Goal: Information Seeking & Learning: Learn about a topic

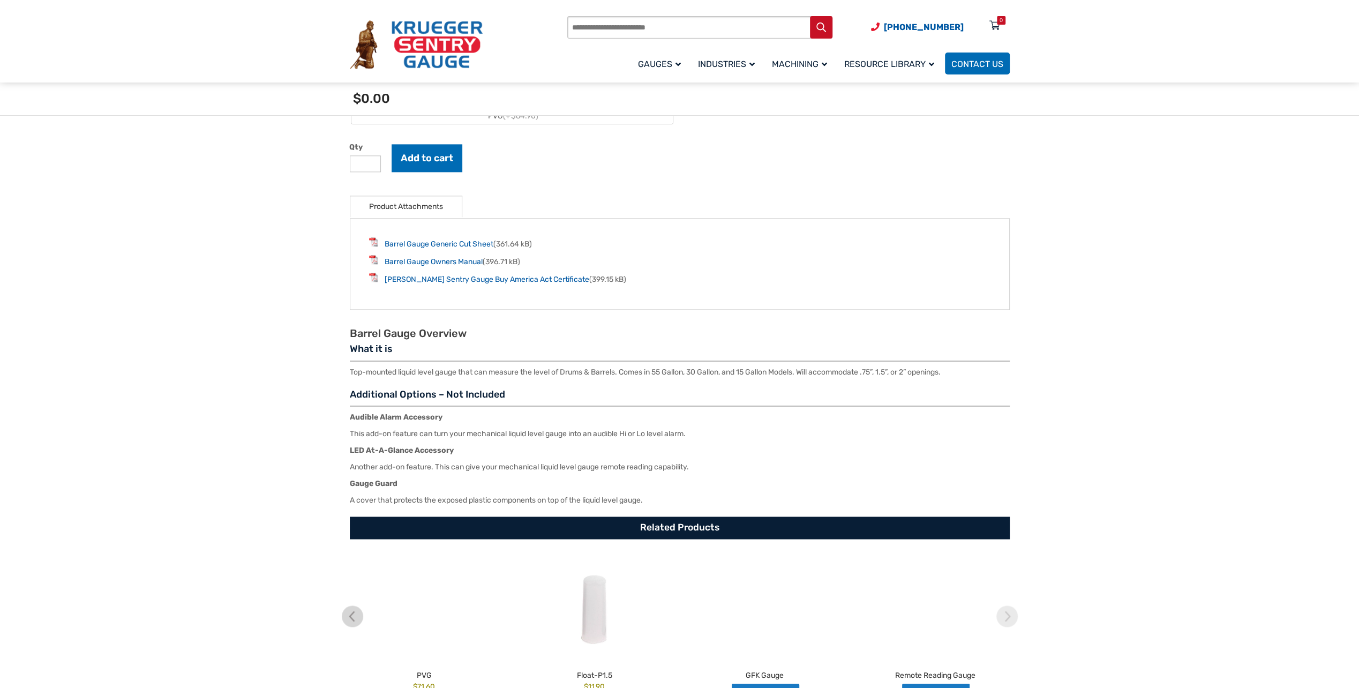
scroll to position [1554, 0]
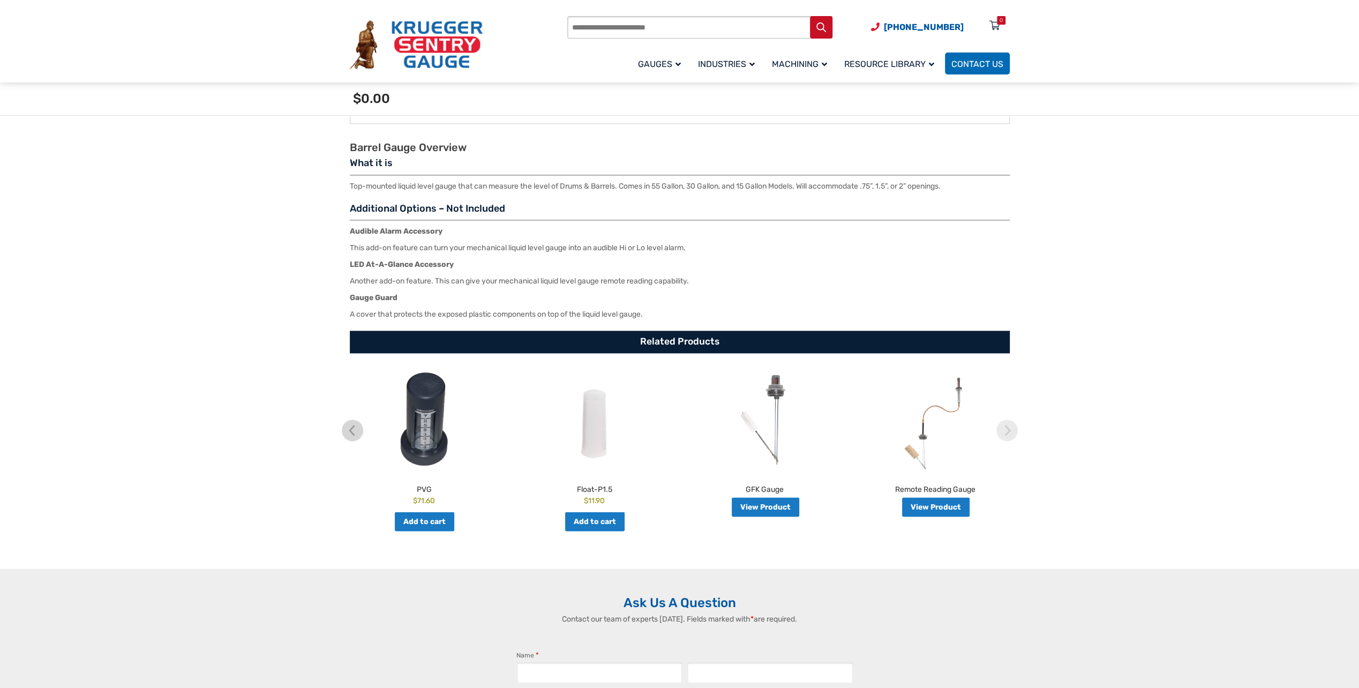
click at [432, 408] on img at bounding box center [424, 420] width 165 height 102
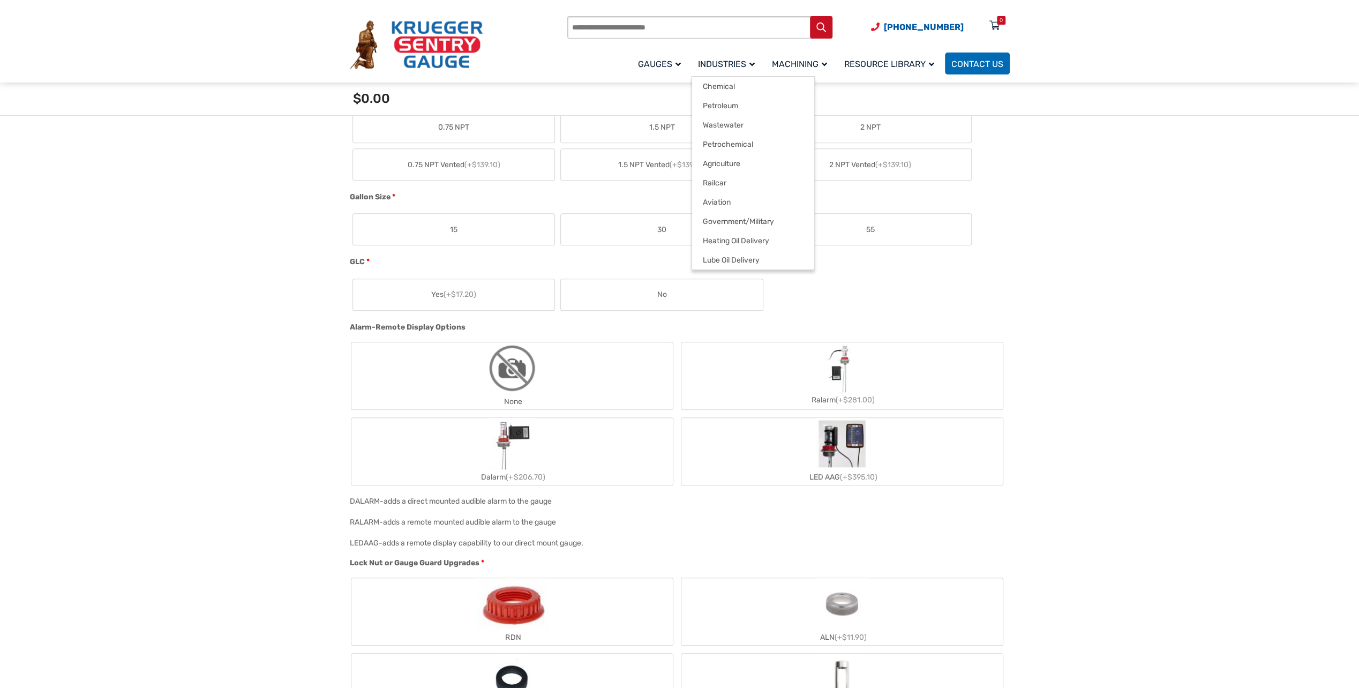
scroll to position [536, 0]
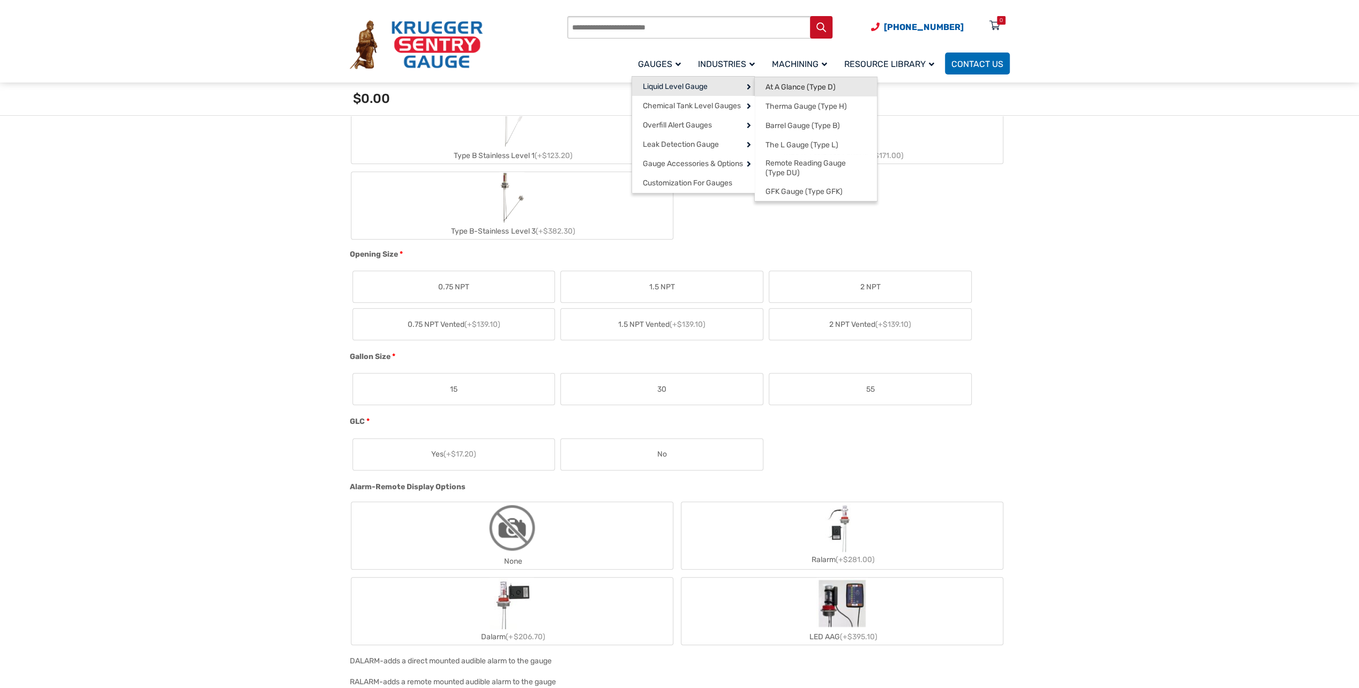
click at [822, 87] on span "At A Glance (Type D)" at bounding box center [801, 88] width 70 height 10
